Goal: Submit feedback/report problem

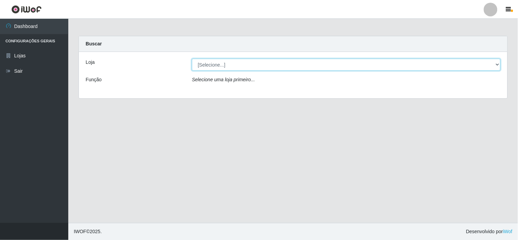
click at [495, 65] on select "[Selecione...] Rede Compras Supermercados - LOJA 6" at bounding box center [346, 65] width 308 height 12
select select "398"
click at [192, 59] on select "[Selecione...] Rede Compras Supermercados - LOJA 6" at bounding box center [346, 65] width 308 height 12
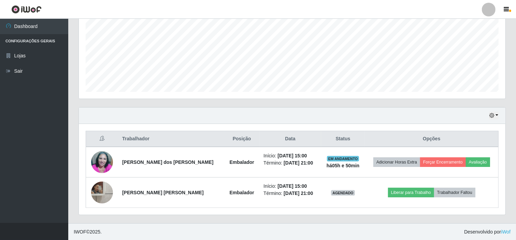
scroll to position [153, 0]
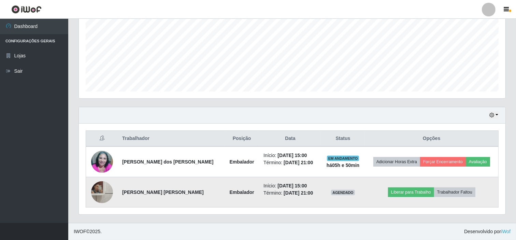
click at [102, 196] on img at bounding box center [102, 191] width 22 height 27
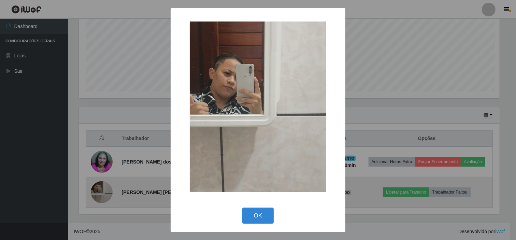
scroll to position [141, 422]
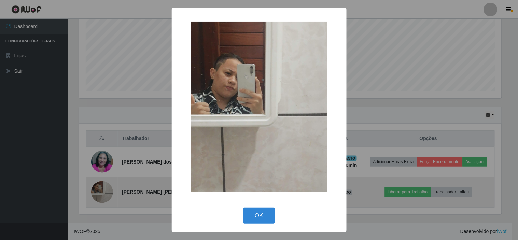
click at [102, 196] on div "× OK Cancel" at bounding box center [259, 120] width 518 height 240
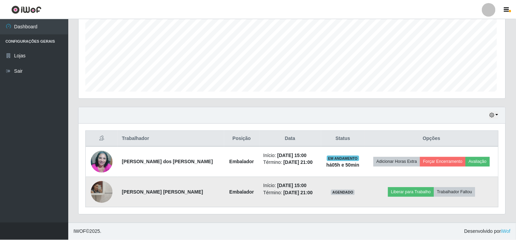
scroll to position [141, 426]
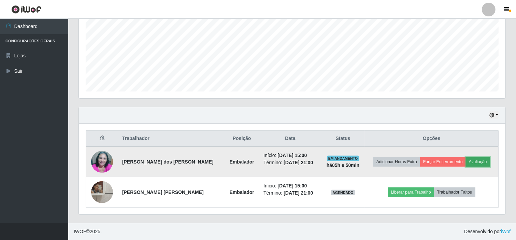
click at [476, 160] on button "Avaliação" at bounding box center [478, 162] width 24 height 10
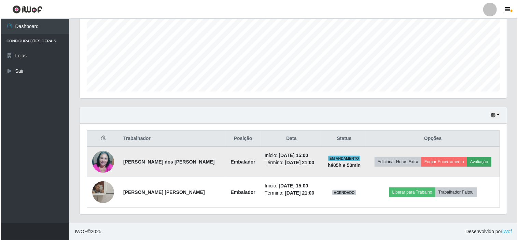
scroll to position [141, 422]
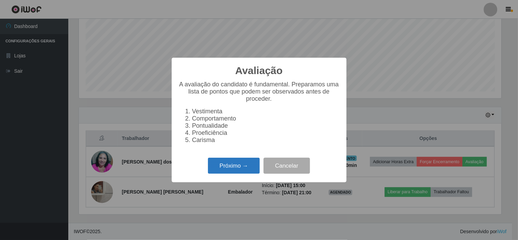
click at [235, 167] on button "Próximo →" at bounding box center [234, 166] width 52 height 16
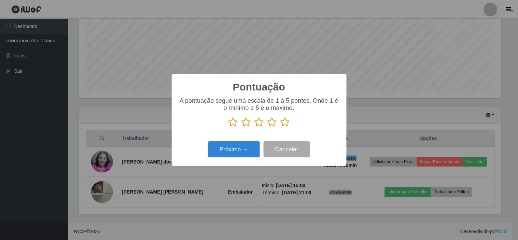
scroll to position [341048, 340767]
click at [288, 123] on icon at bounding box center [285, 122] width 10 height 10
click at [280, 127] on input "radio" at bounding box center [280, 127] width 0 height 0
click at [234, 148] on button "Próximo →" at bounding box center [234, 149] width 52 height 16
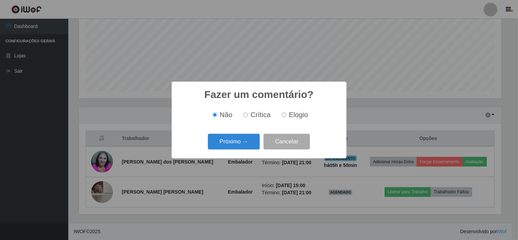
click at [299, 117] on span "Elogio" at bounding box center [298, 115] width 19 height 8
click at [286, 117] on input "Elogio" at bounding box center [283, 115] width 4 height 4
radio input "true"
click at [230, 141] on button "Próximo →" at bounding box center [234, 142] width 52 height 16
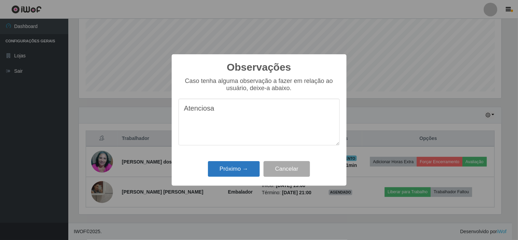
type textarea "Atenciosa"
click at [228, 171] on button "Próximo →" at bounding box center [234, 169] width 52 height 16
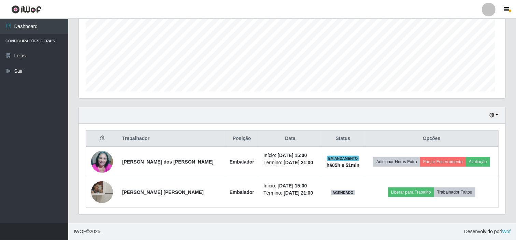
scroll to position [141, 426]
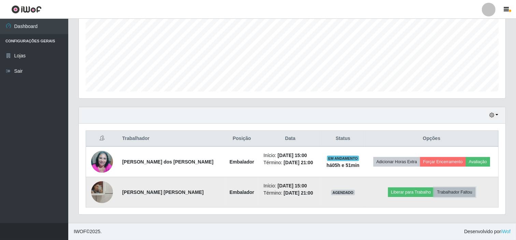
click at [460, 192] on button "Trabalhador Faltou" at bounding box center [454, 192] width 41 height 10
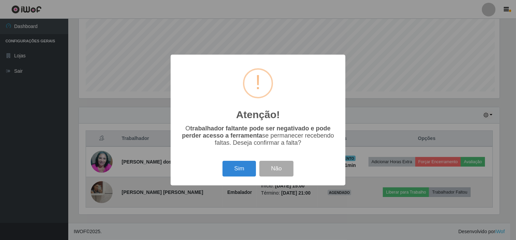
scroll to position [141, 422]
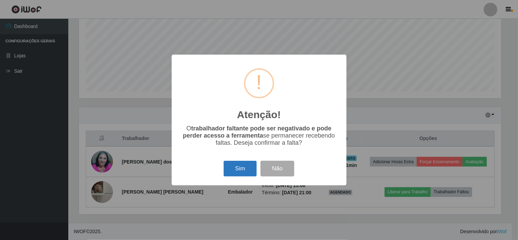
click at [241, 170] on button "Sim" at bounding box center [239, 169] width 33 height 16
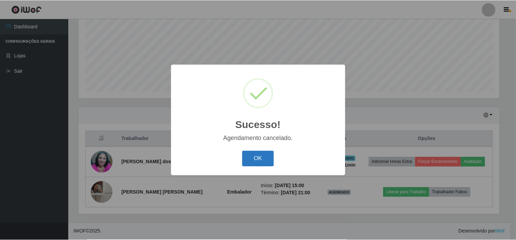
scroll to position [122, 0]
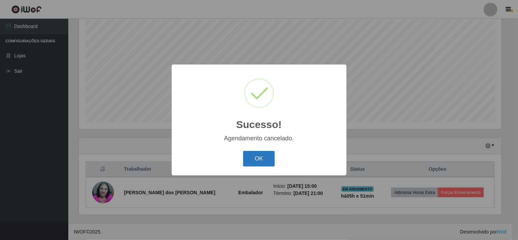
click at [256, 158] on button "OK" at bounding box center [259, 159] width 32 height 16
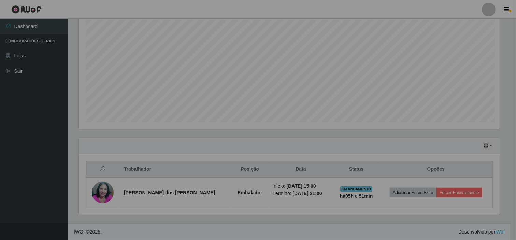
scroll to position [141, 426]
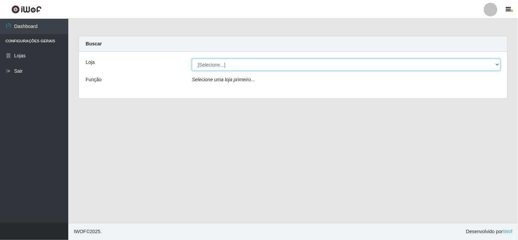
click at [499, 67] on select "[Selecione...] Rede Compras Supermercados - LOJA 6" at bounding box center [346, 65] width 308 height 12
select select "398"
click at [192, 59] on select "[Selecione...] Rede Compras Supermercados - LOJA 6" at bounding box center [346, 65] width 308 height 12
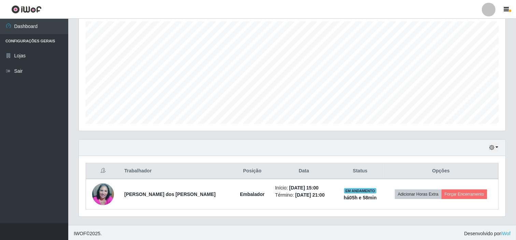
scroll to position [122, 0]
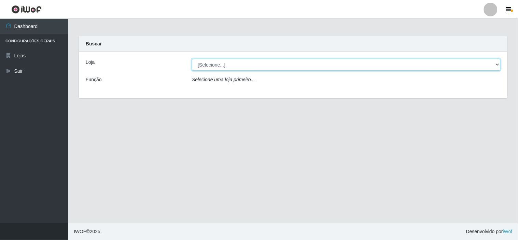
click at [496, 63] on select "[Selecione...] Rede Compras Supermercados - LOJA 6" at bounding box center [346, 65] width 308 height 12
select select "398"
click at [192, 59] on select "[Selecione...] Rede Compras Supermercados - LOJA 6" at bounding box center [346, 65] width 308 height 12
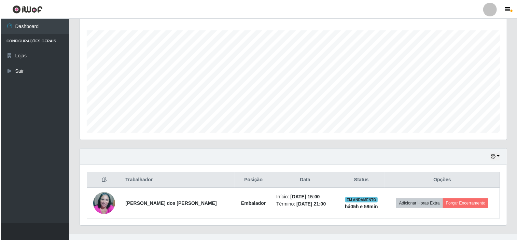
scroll to position [122, 0]
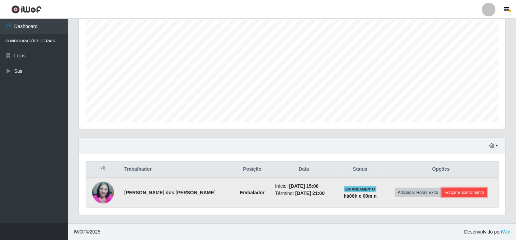
click at [455, 191] on button "Forçar Encerramento" at bounding box center [464, 193] width 46 height 10
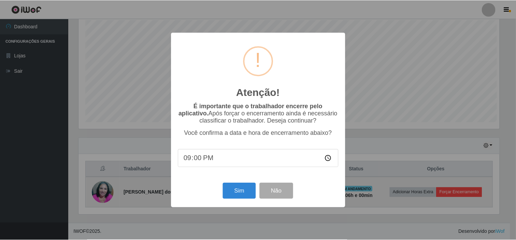
scroll to position [141, 422]
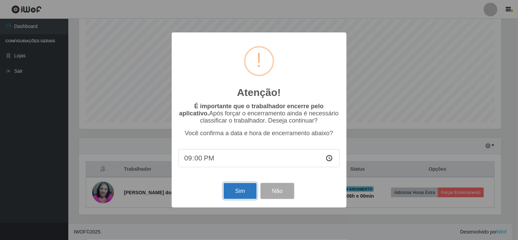
click at [241, 194] on button "Sim" at bounding box center [239, 191] width 33 height 16
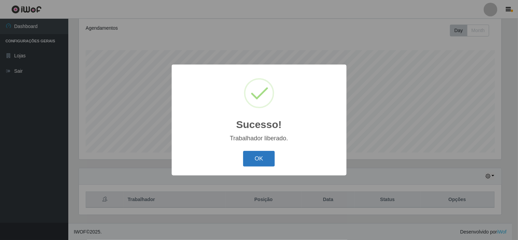
click at [258, 158] on button "OK" at bounding box center [259, 159] width 32 height 16
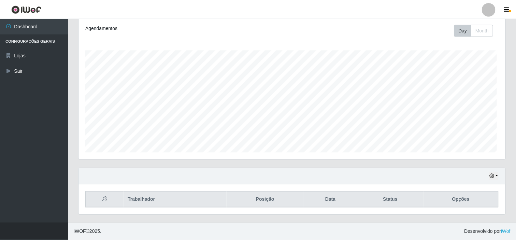
scroll to position [141, 426]
